Goal: Task Accomplishment & Management: Manage account settings

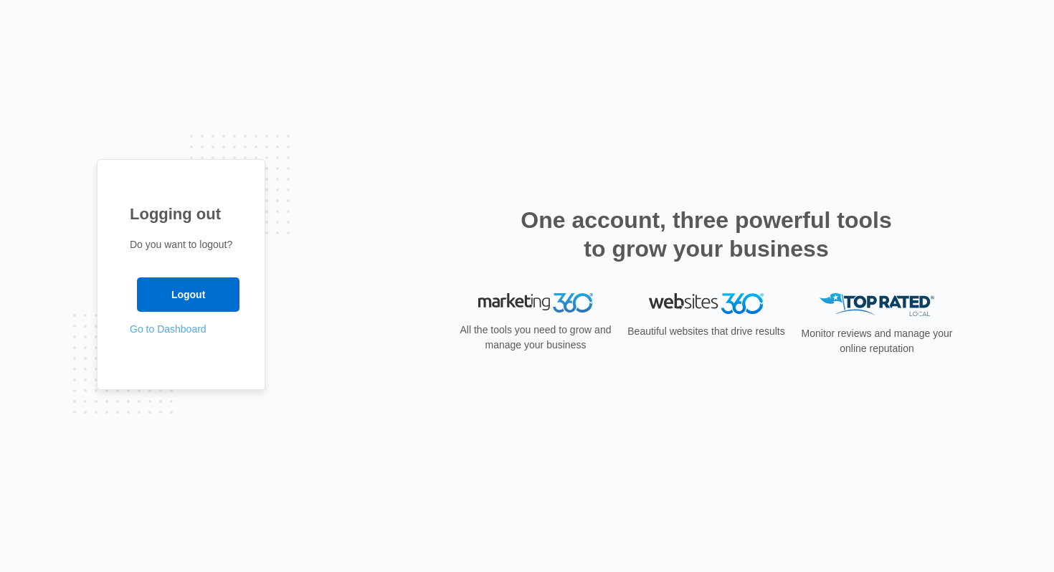
click at [172, 334] on link "Go to Dashboard" at bounding box center [168, 328] width 77 height 11
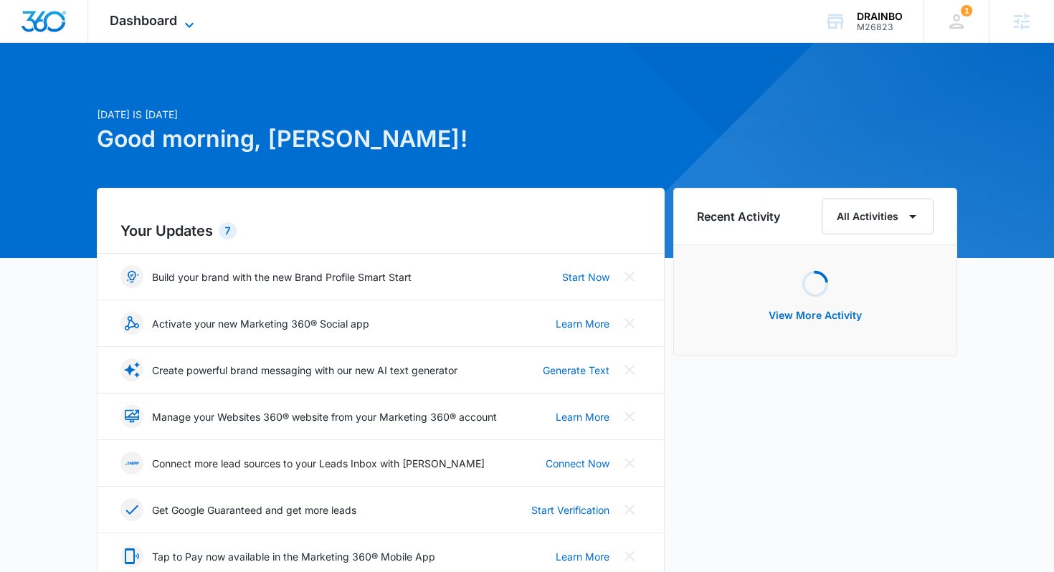
click at [164, 20] on span "Dashboard" at bounding box center [143, 20] width 67 height 15
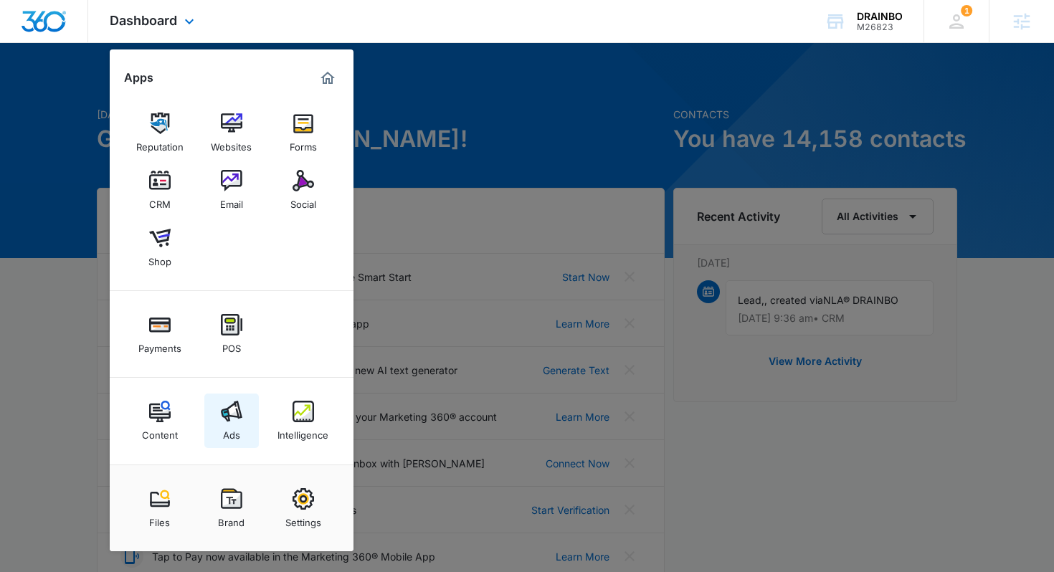
click at [234, 421] on img at bounding box center [232, 412] width 22 height 22
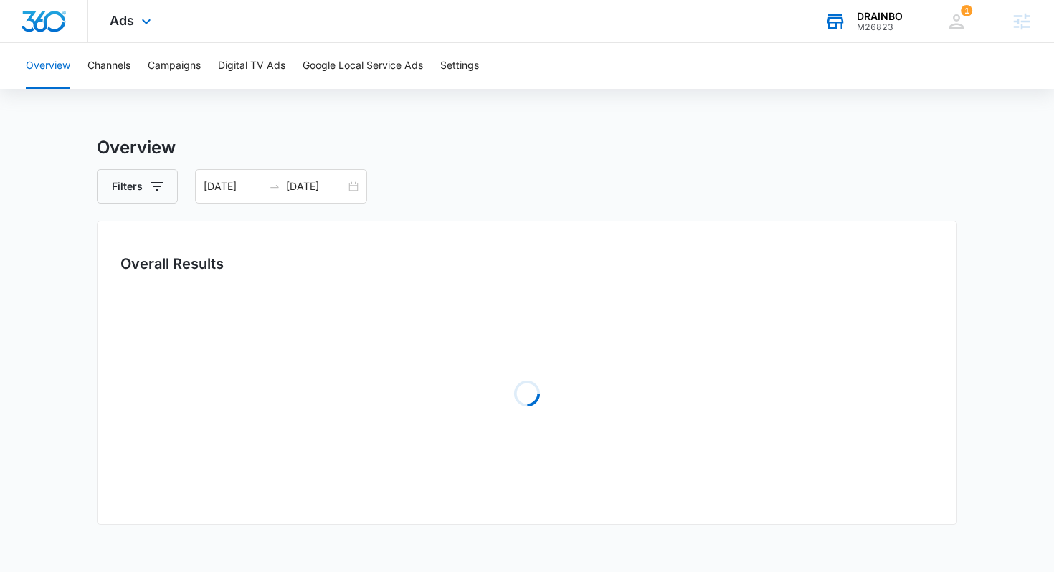
click at [858, 15] on div "DRAINBO" at bounding box center [879, 16] width 46 height 11
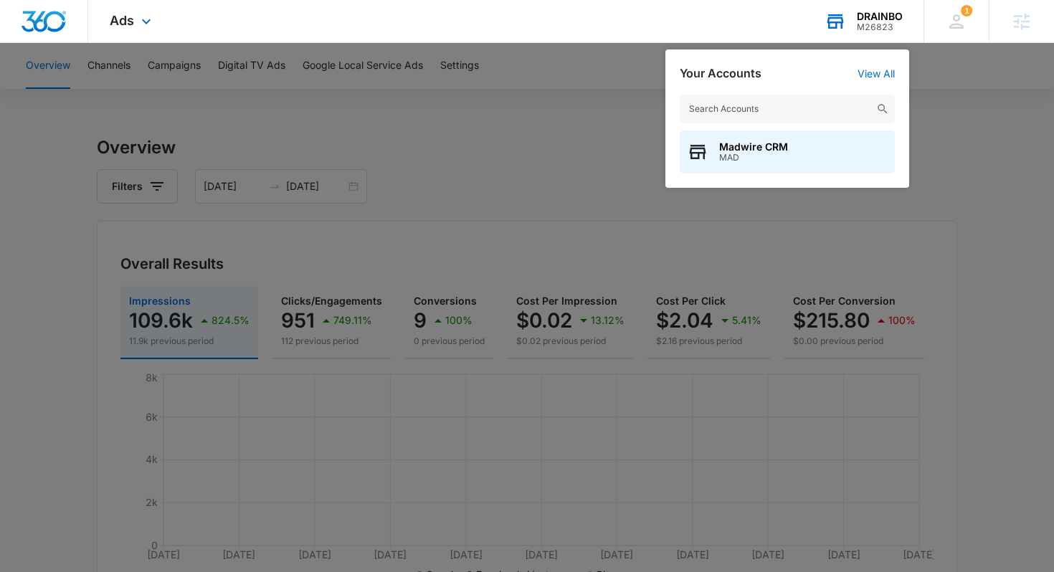
click at [816, 102] on input "text" at bounding box center [786, 109] width 215 height 29
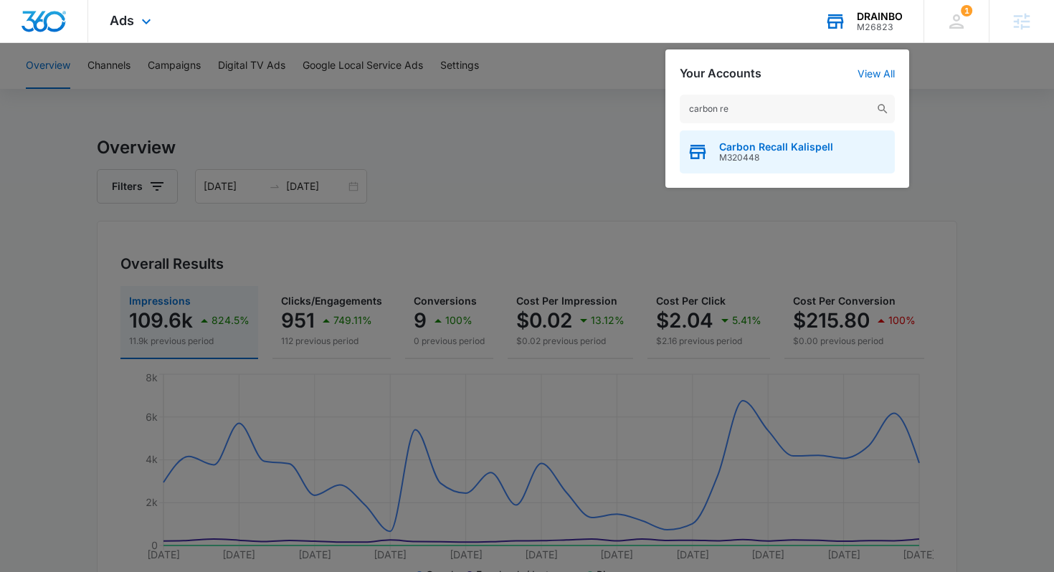
type input "carbon re"
click at [847, 153] on div "Carbon Recall Kalispell M320448" at bounding box center [786, 151] width 215 height 43
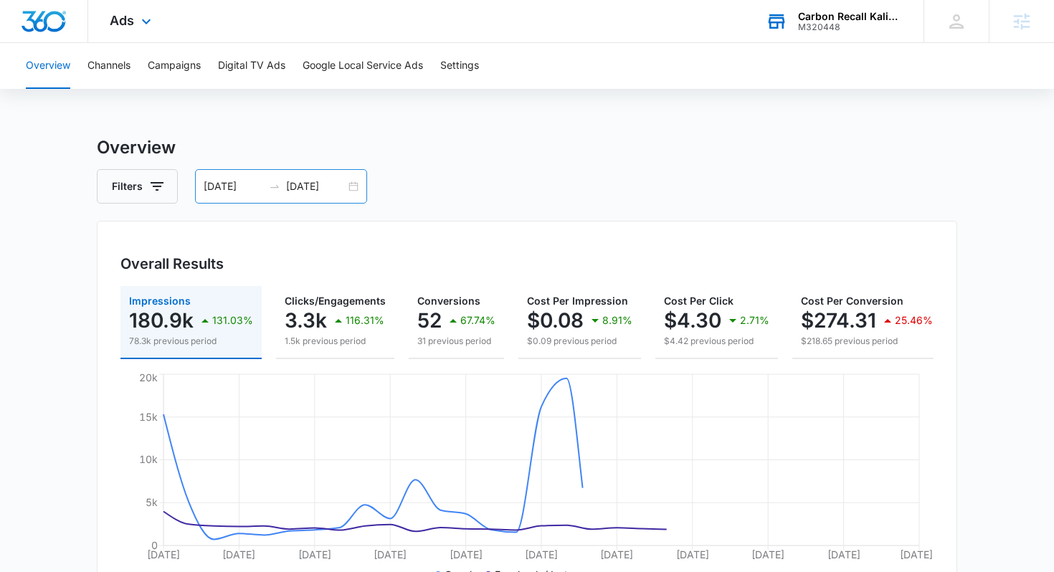
click at [257, 183] on input "08/30/2025" at bounding box center [233, 186] width 59 height 16
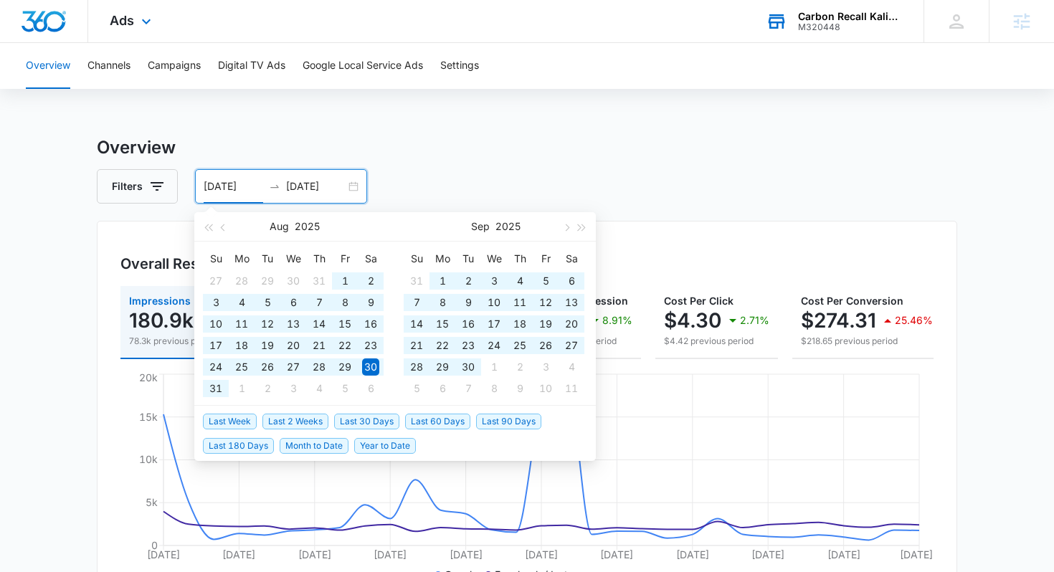
click at [383, 444] on span "Year to Date" at bounding box center [385, 446] width 62 height 16
type input "01/01/2025"
type input "10/06/2025"
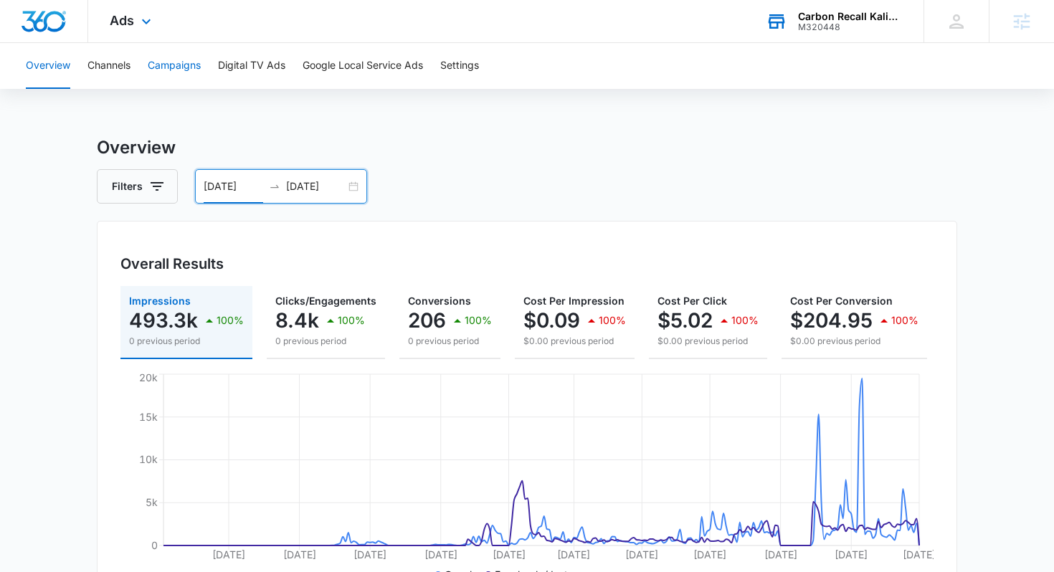
click at [197, 67] on button "Campaigns" at bounding box center [174, 66] width 53 height 46
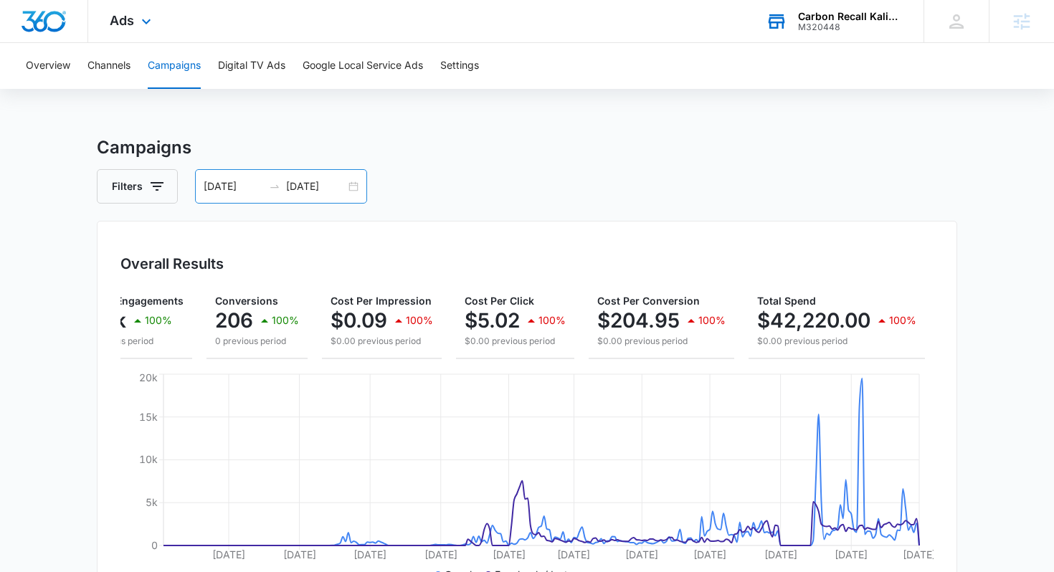
click at [237, 193] on input "01/01/2025" at bounding box center [233, 186] width 59 height 16
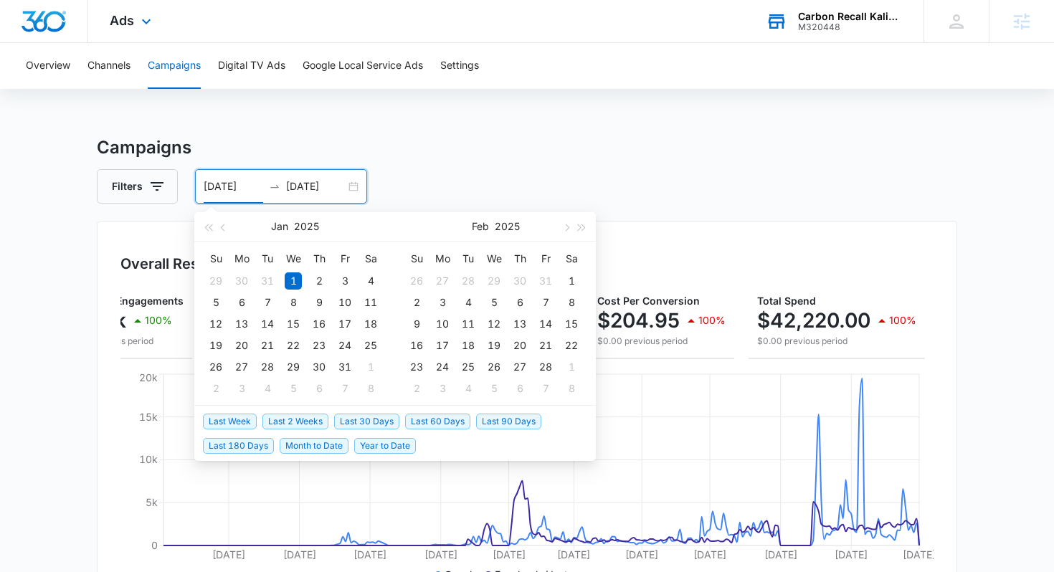
click at [498, 421] on span "Last 90 Days" at bounding box center [508, 422] width 65 height 16
type input "07/08/2025"
